Goal: Task Accomplishment & Management: Use online tool/utility

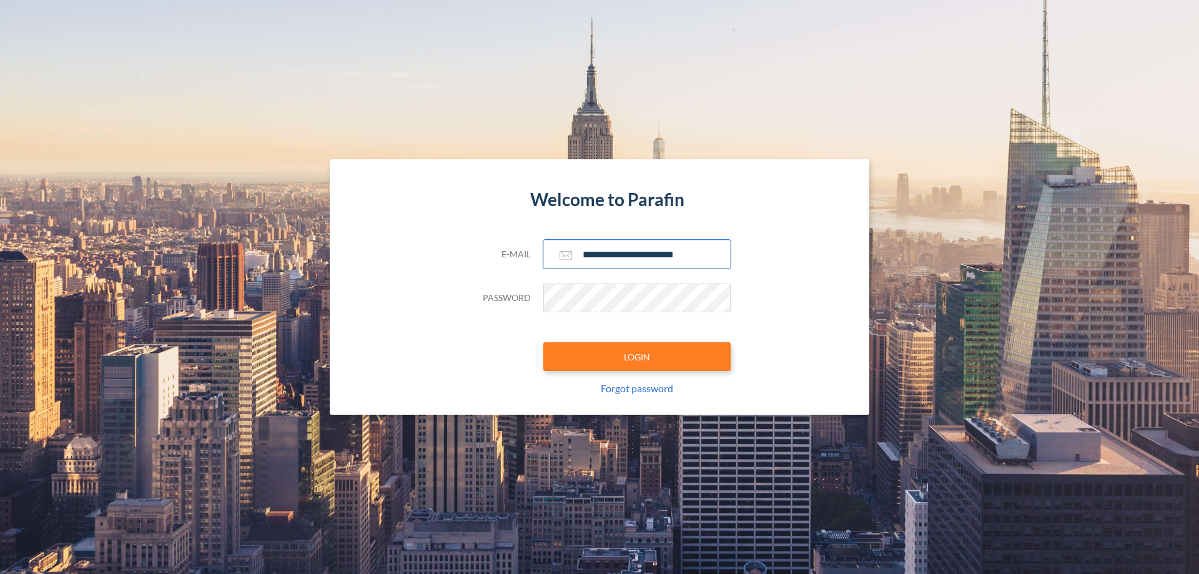
type input "**********"
click at [637, 357] on button "LOGIN" at bounding box center [636, 356] width 187 height 29
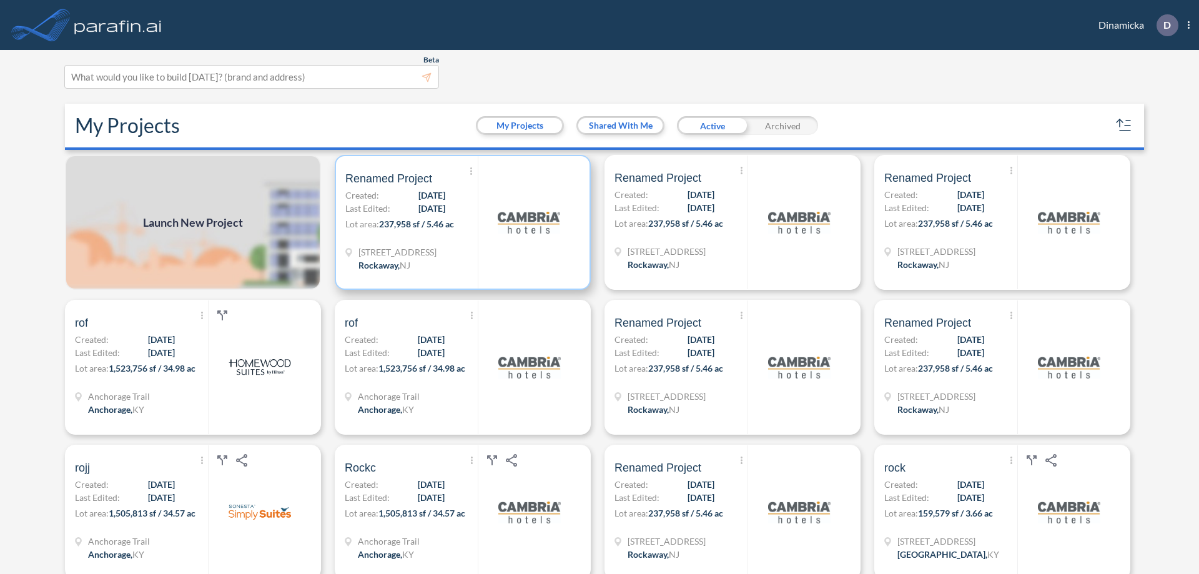
scroll to position [3, 0]
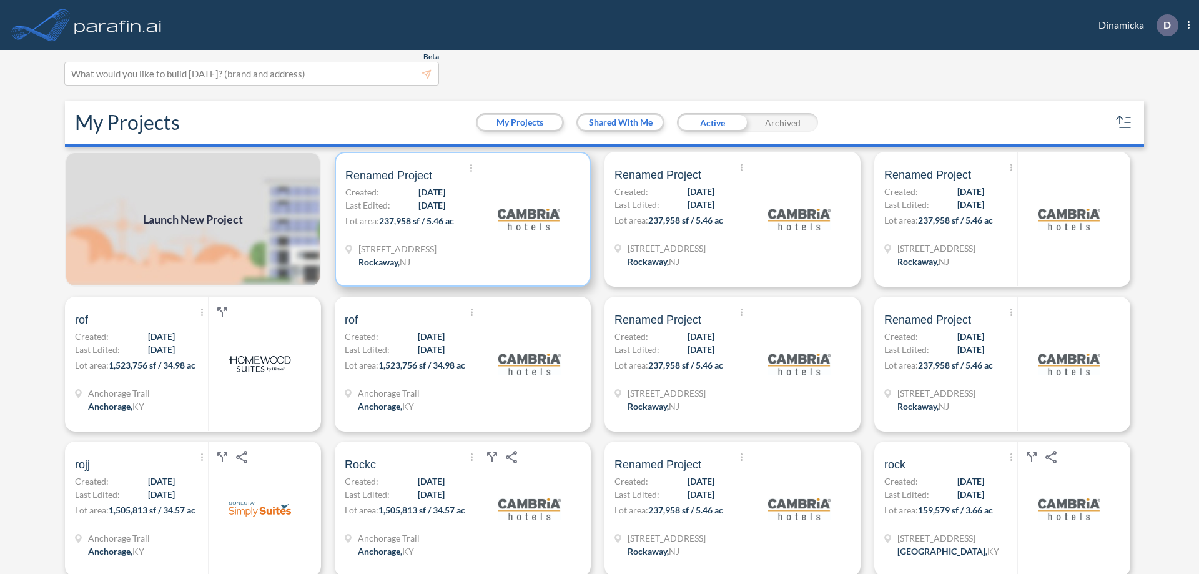
click at [460, 219] on p "Lot area: 237,958 sf / 5.46 ac" at bounding box center [411, 223] width 132 height 18
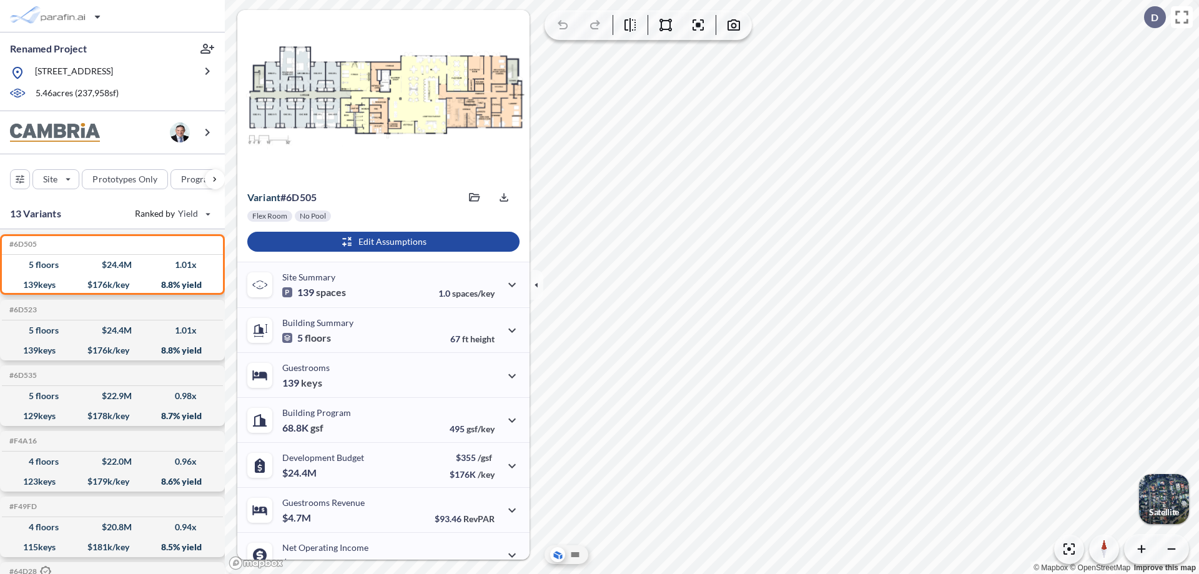
scroll to position [63, 0]
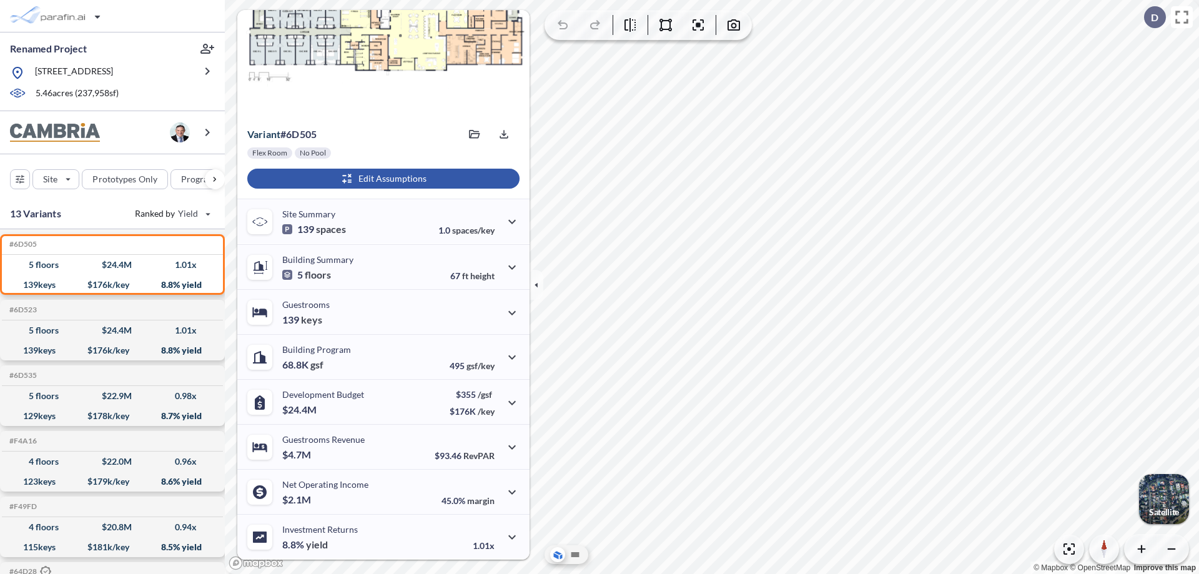
click at [382, 179] on div "button" at bounding box center [383, 179] width 272 height 20
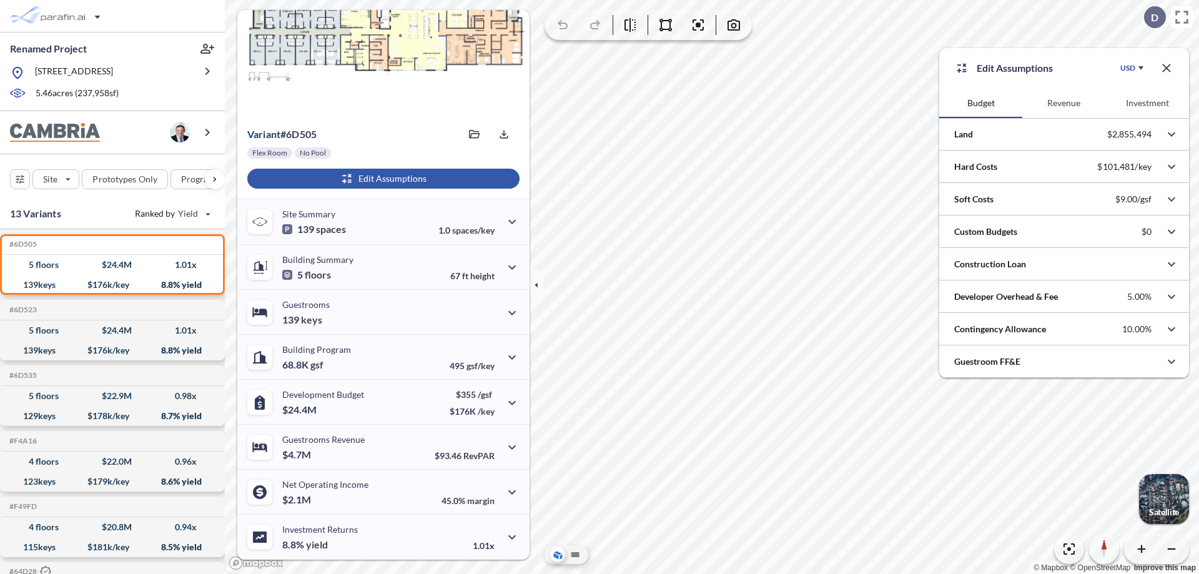
click at [1147, 103] on button "Investment" at bounding box center [1147, 103] width 83 height 30
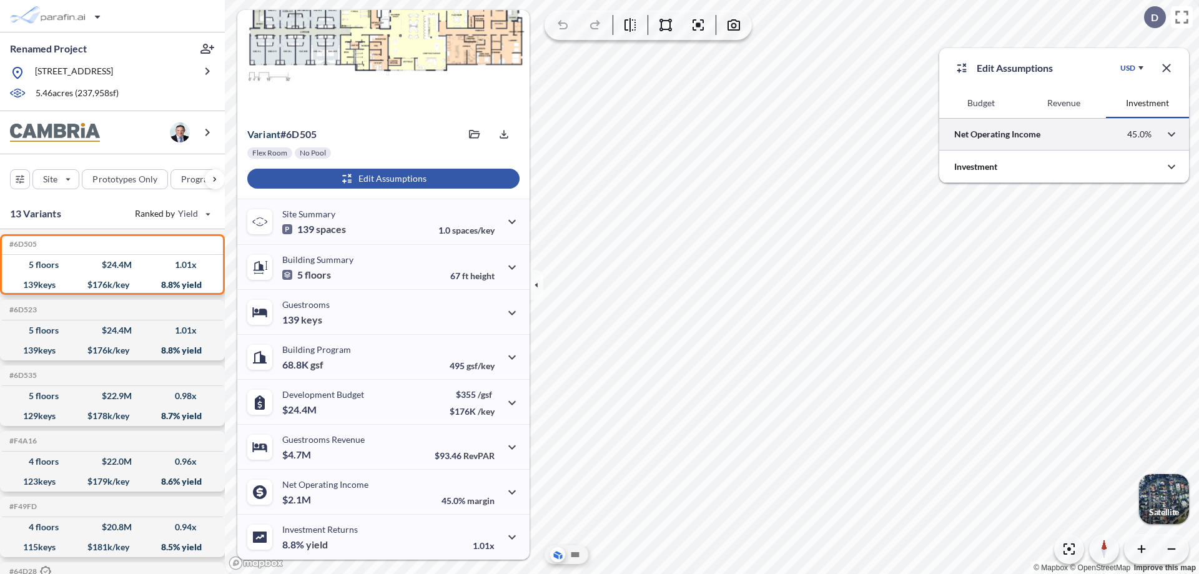
click at [1064, 134] on div at bounding box center [1064, 134] width 250 height 32
